Goal: Find specific page/section: Find specific page/section

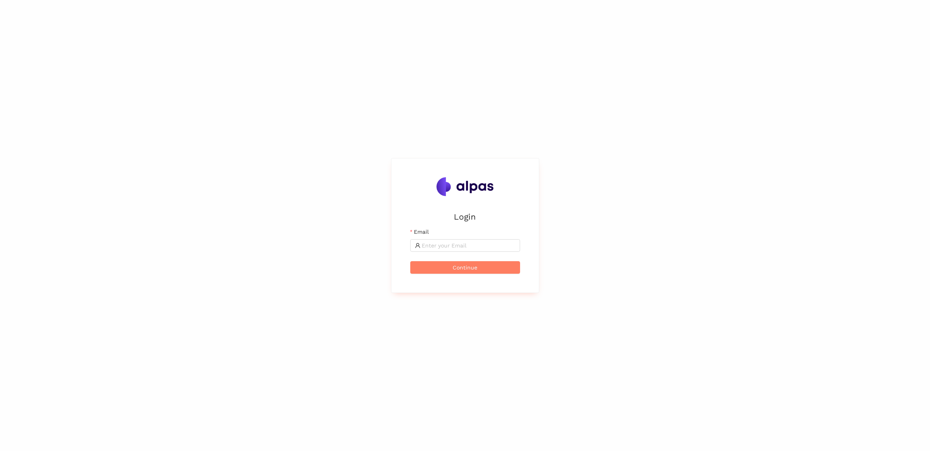
click at [479, 245] on input "Email" at bounding box center [468, 245] width 93 height 9
type input "tomas.martinek@brose.com"
click at [410, 261] on button "Continue" at bounding box center [465, 267] width 110 height 13
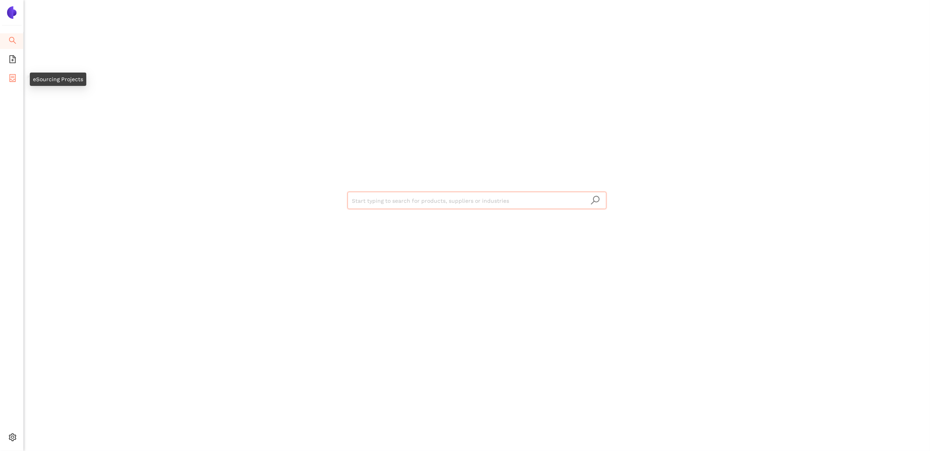
click at [12, 78] on icon "container" at bounding box center [13, 78] width 8 height 8
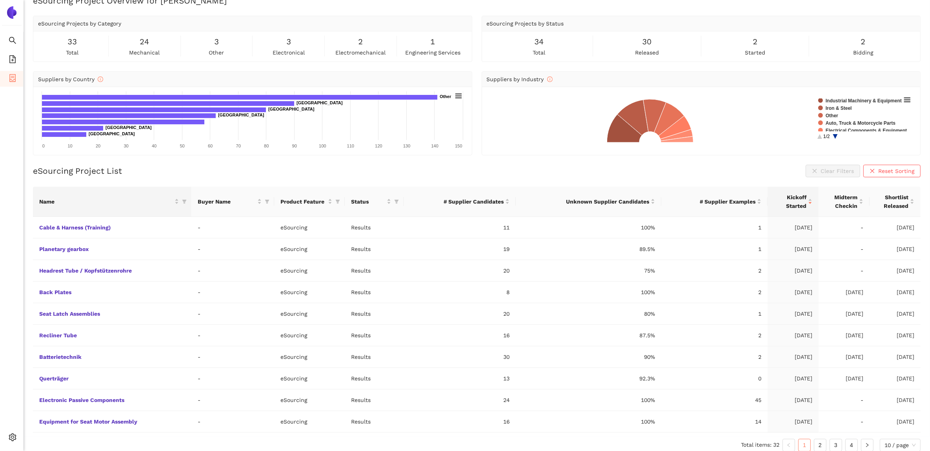
scroll to position [22, 0]
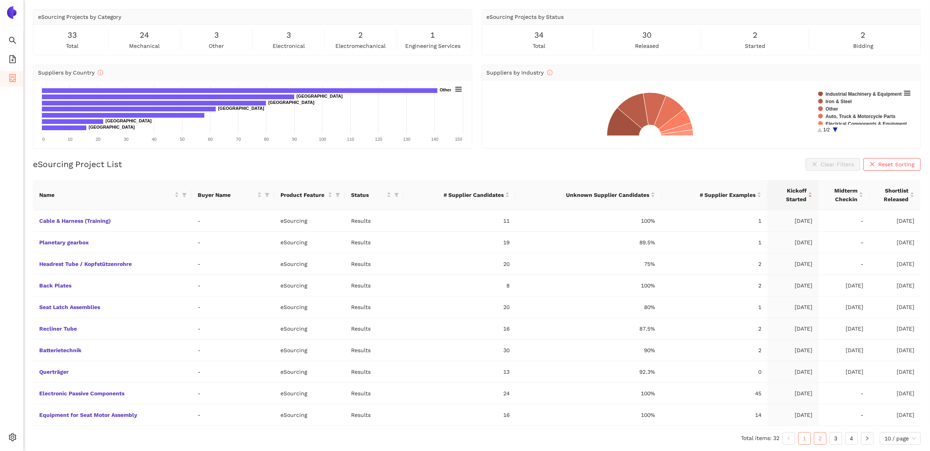
click at [822, 442] on link "2" at bounding box center [820, 438] width 12 height 12
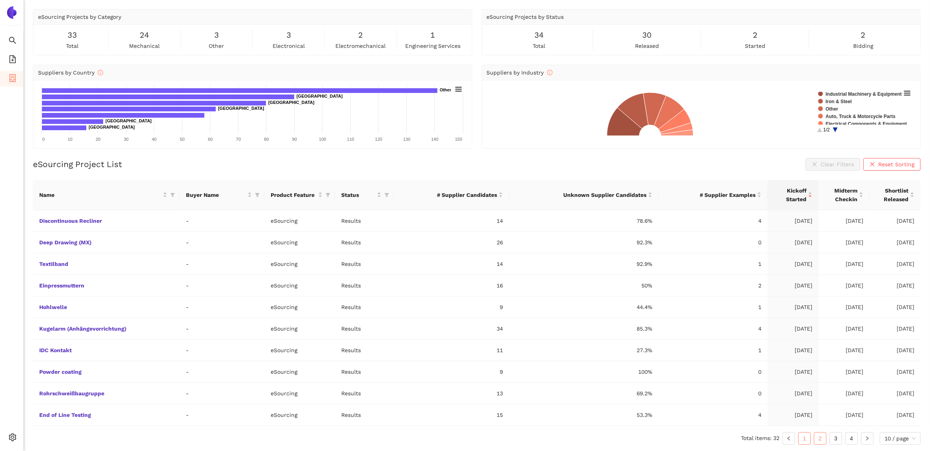
click at [799, 439] on link "1" at bounding box center [804, 438] width 12 height 12
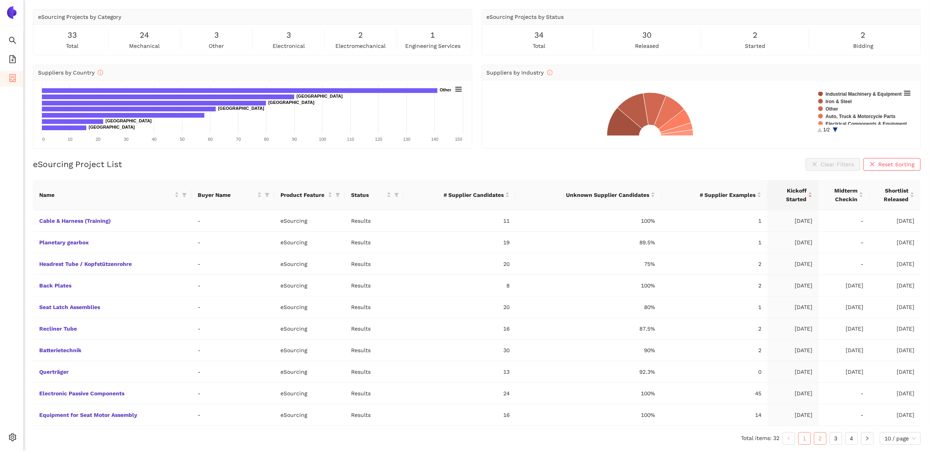
click at [821, 439] on link "2" at bounding box center [820, 438] width 12 height 12
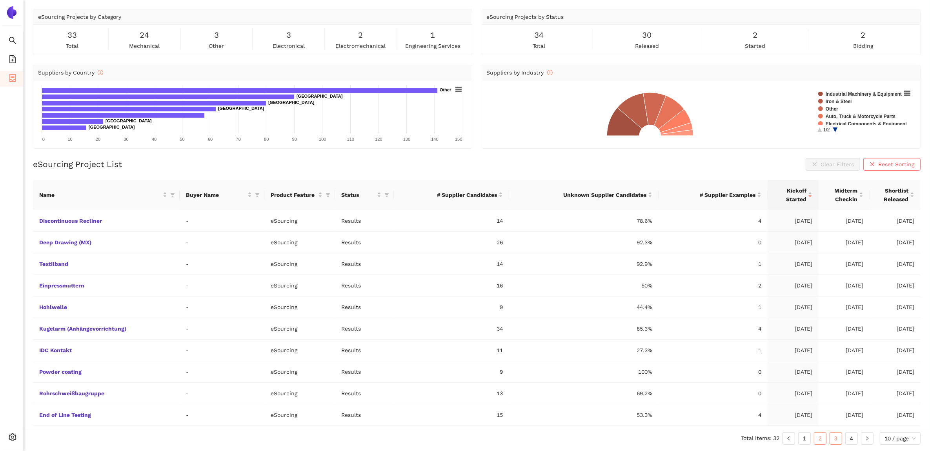
click at [831, 439] on link "3" at bounding box center [836, 438] width 12 height 12
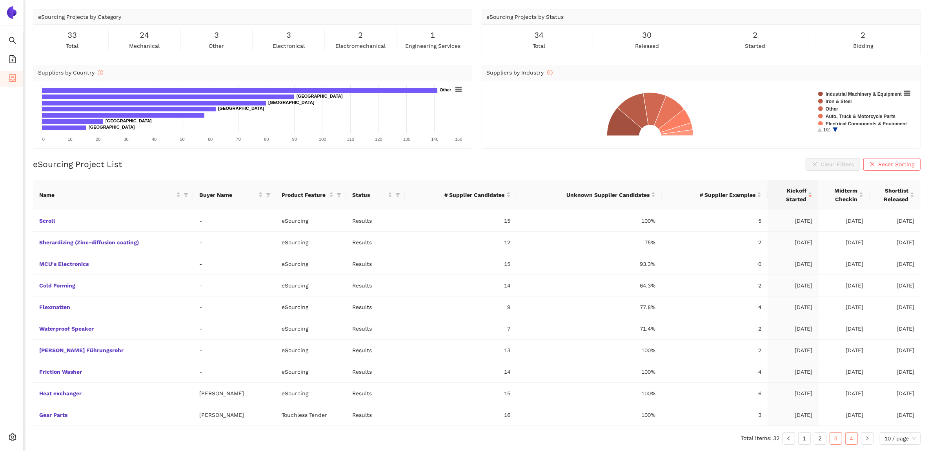
click at [848, 443] on link "4" at bounding box center [851, 438] width 12 height 12
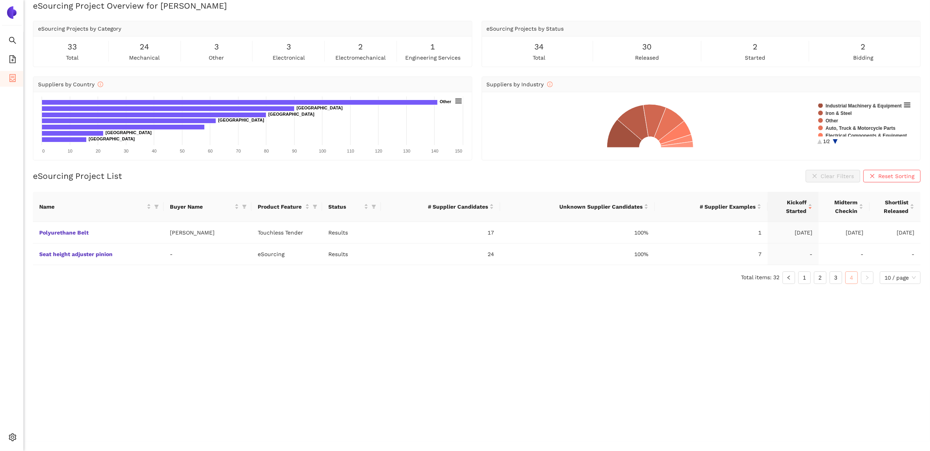
scroll to position [9, 0]
click at [801, 283] on link "1" at bounding box center [804, 278] width 12 height 12
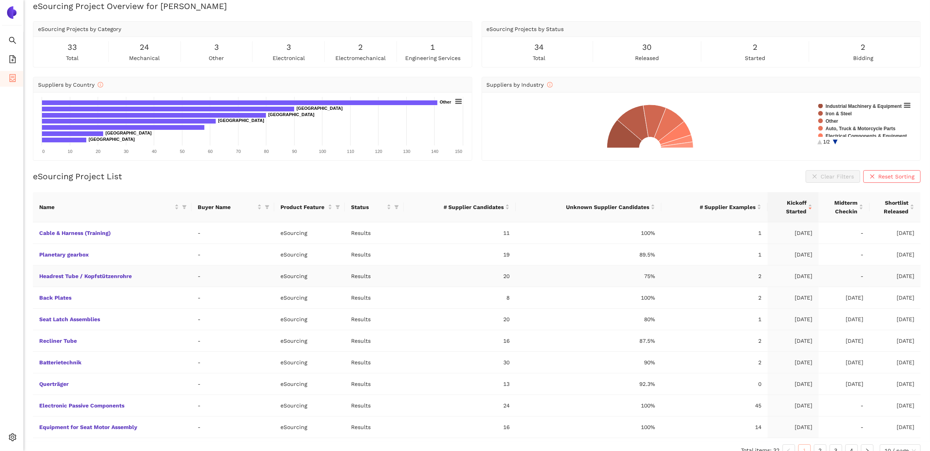
scroll to position [22, 0]
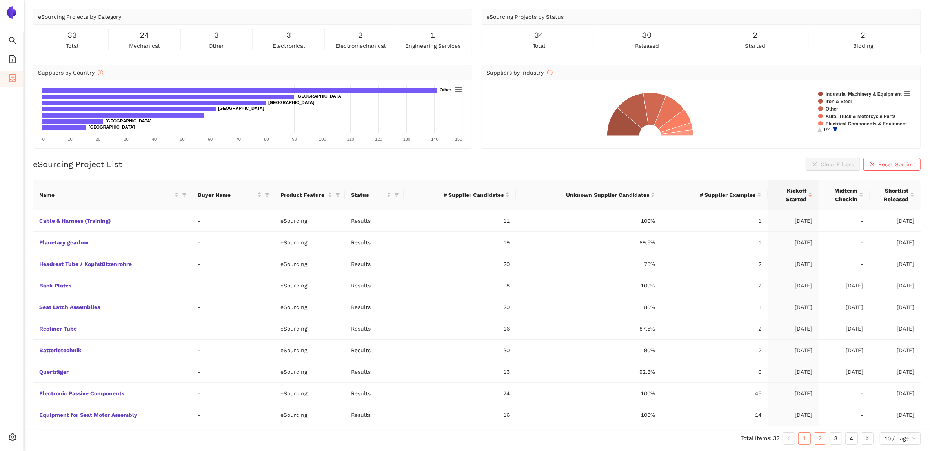
click at [822, 436] on link "2" at bounding box center [820, 438] width 12 height 12
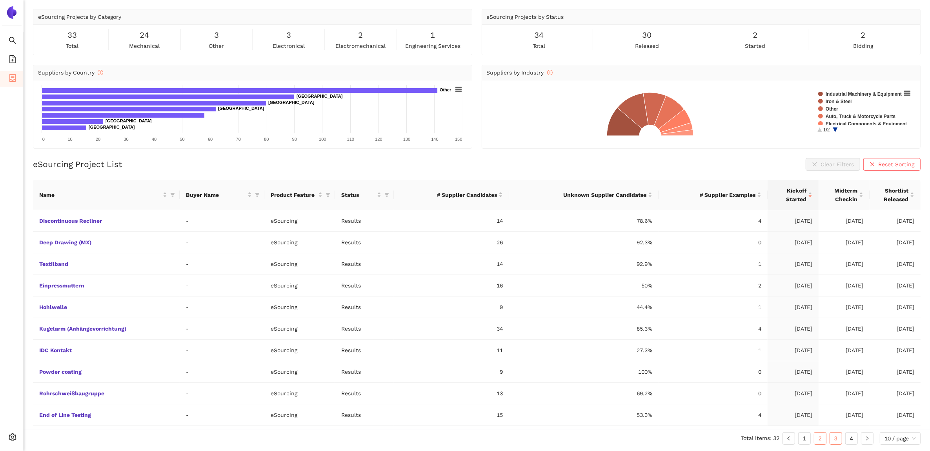
click at [831, 437] on link "3" at bounding box center [836, 438] width 12 height 12
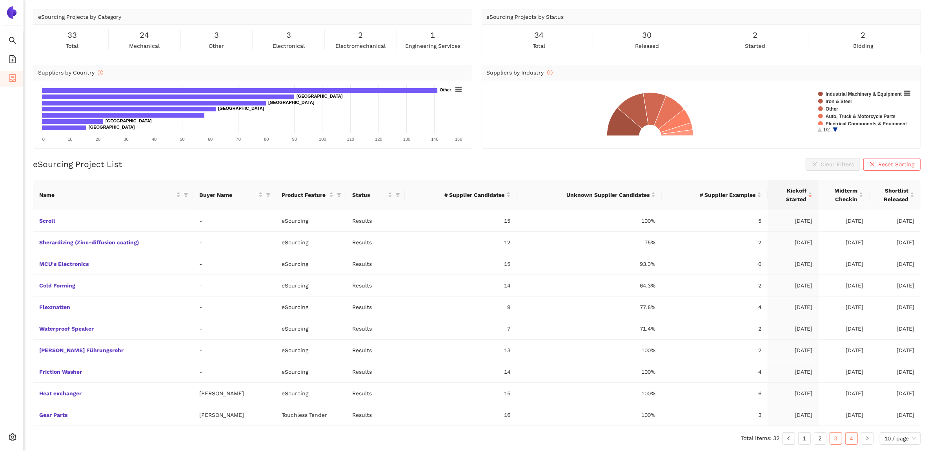
click at [847, 436] on link "4" at bounding box center [851, 438] width 12 height 12
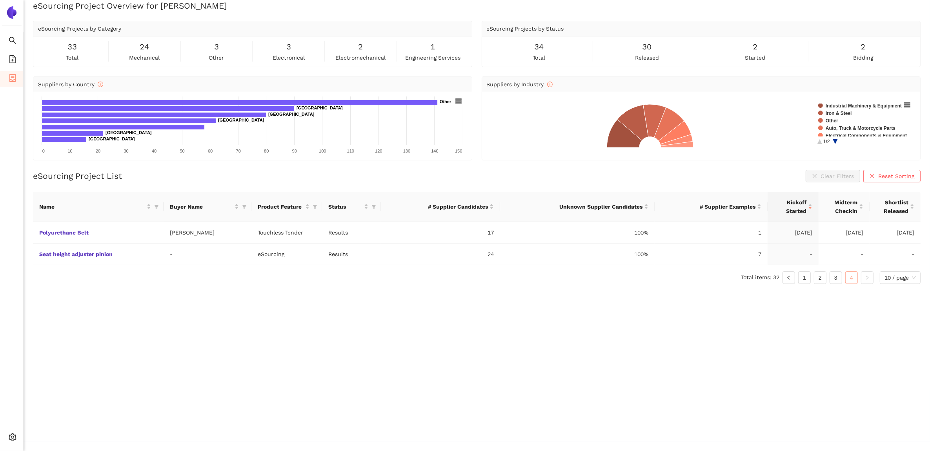
scroll to position [9, 0]
click at [834, 279] on link "3" at bounding box center [836, 278] width 12 height 12
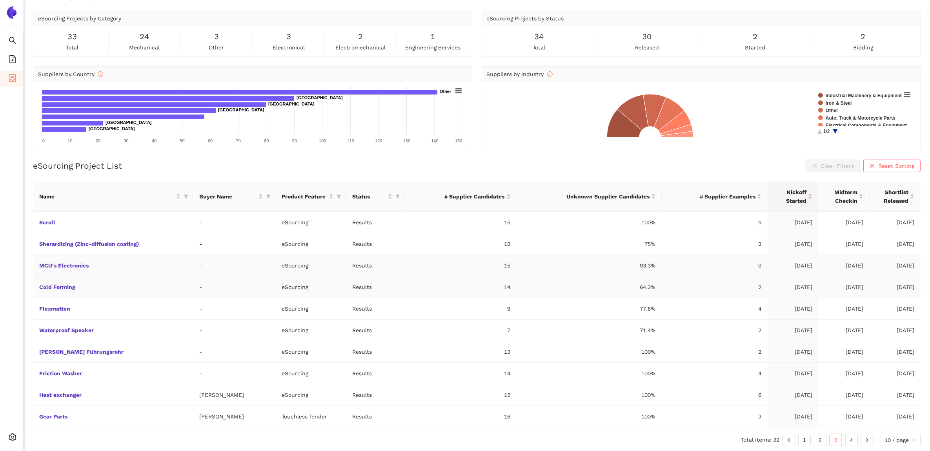
scroll to position [22, 0]
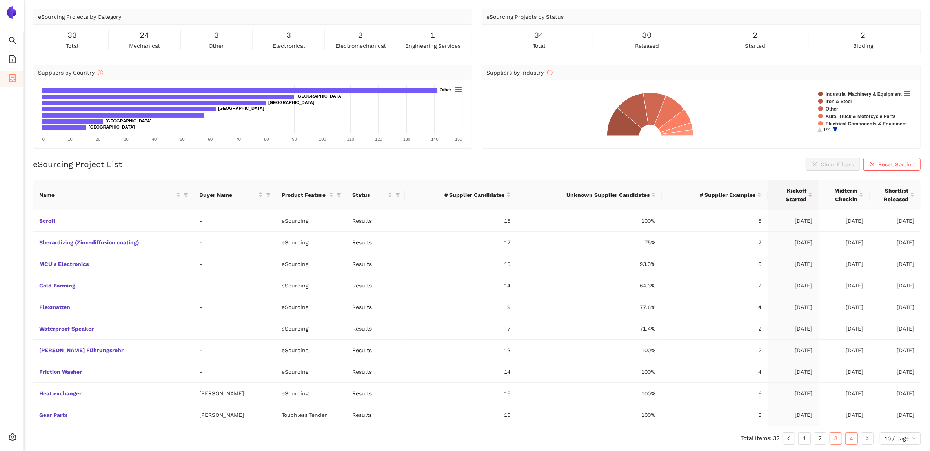
click at [846, 440] on link "4" at bounding box center [851, 438] width 12 height 12
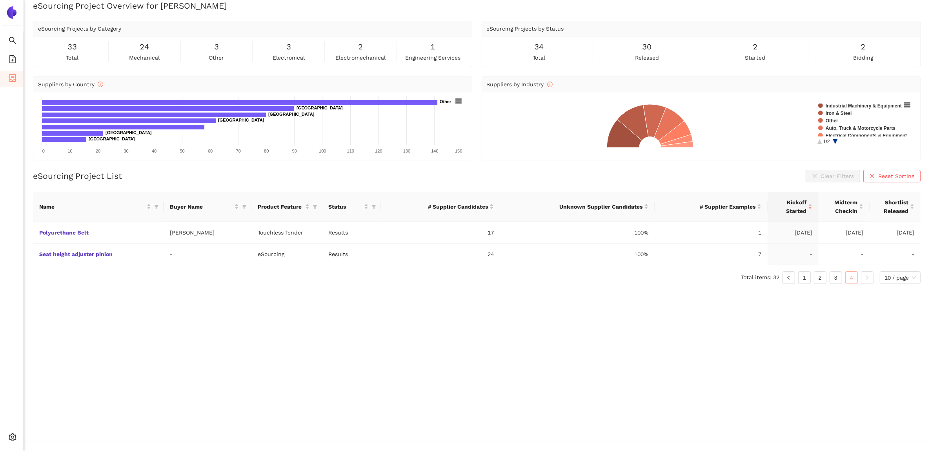
scroll to position [9, 0]
click at [803, 281] on link "1" at bounding box center [804, 278] width 12 height 12
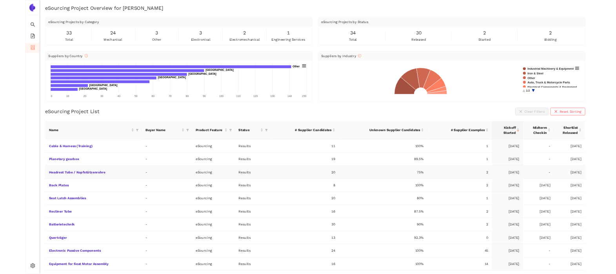
scroll to position [0, 0]
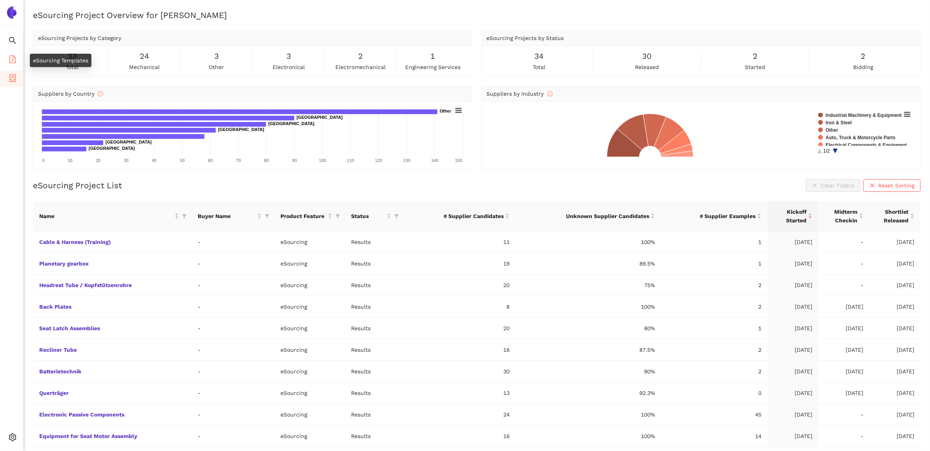
click at [16, 57] on li "eSourcing Templates" at bounding box center [11, 60] width 23 height 16
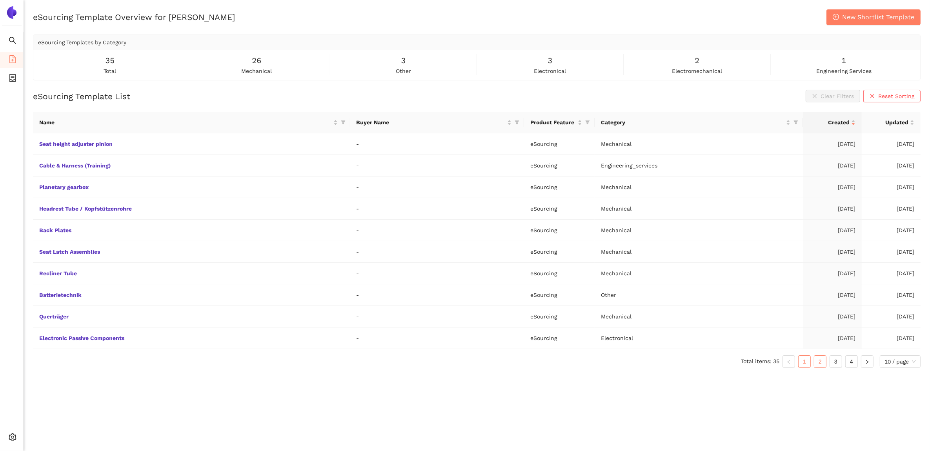
click at [821, 365] on link "2" at bounding box center [820, 362] width 12 height 12
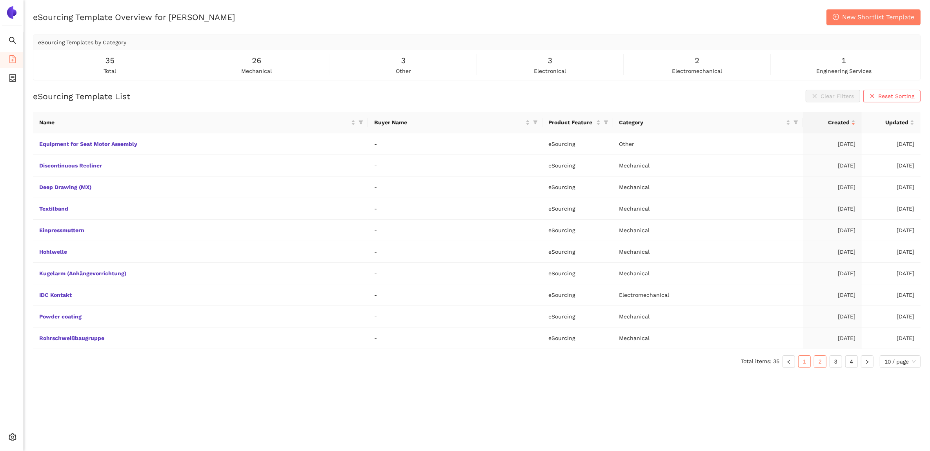
click at [806, 365] on link "1" at bounding box center [804, 362] width 12 height 12
